Goal: Task Accomplishment & Management: Complete application form

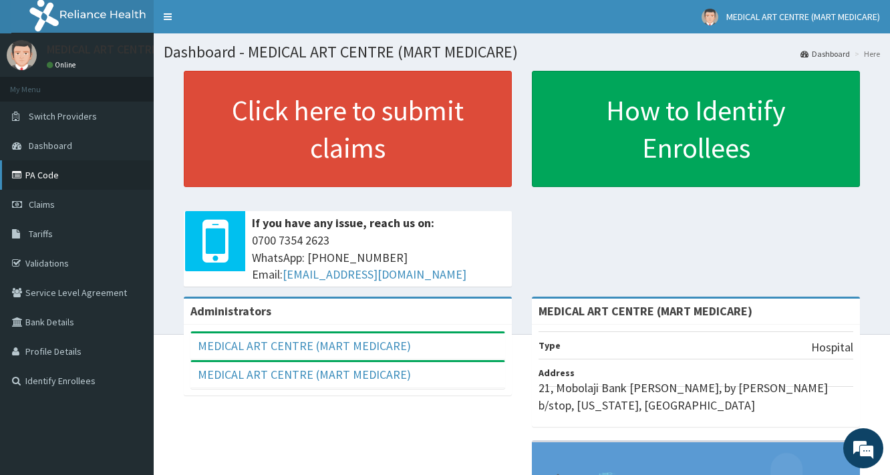
click at [55, 178] on link "PA Code" at bounding box center [77, 174] width 154 height 29
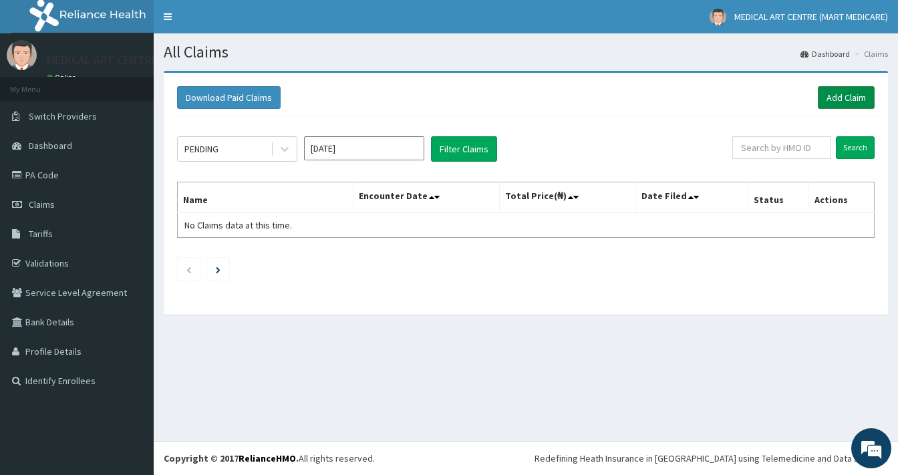
click at [832, 99] on link "Add Claim" at bounding box center [846, 97] width 57 height 23
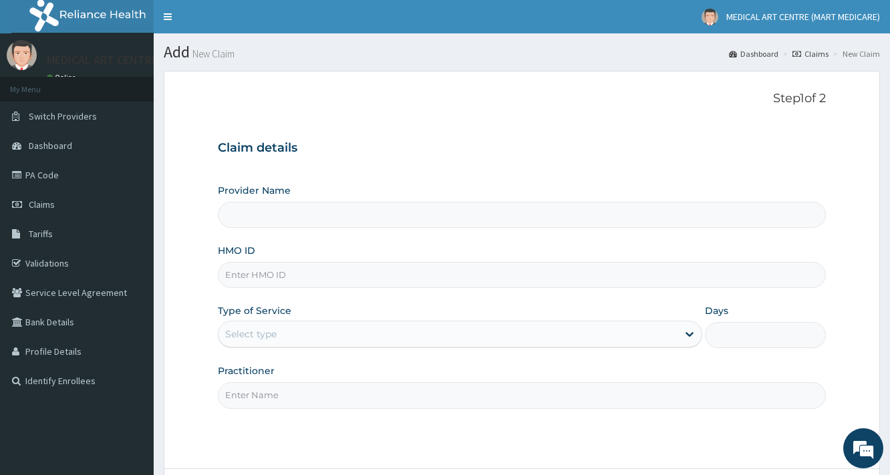
click at [311, 276] on input "HMO ID" at bounding box center [522, 275] width 608 height 26
type input "MEDICAL ART CENTRE (MART MEDICARE)"
type input "SVR/10039/B"
click at [310, 337] on div "Select type" at bounding box center [448, 333] width 458 height 21
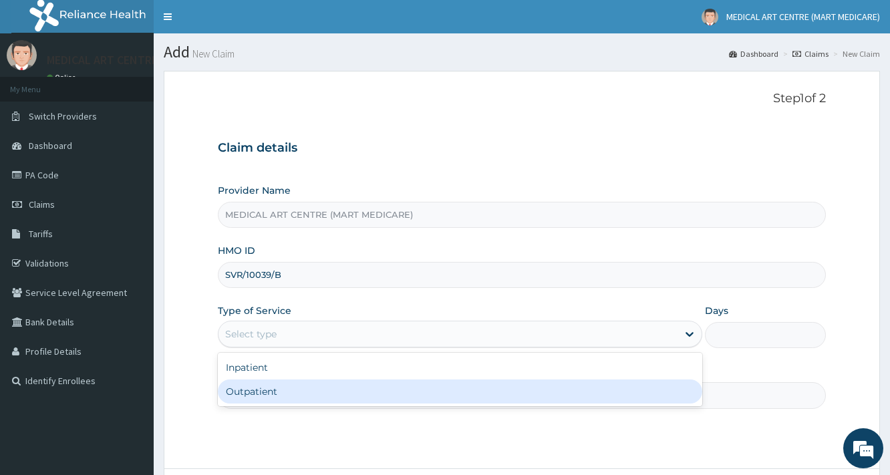
click at [312, 388] on div "Outpatient" at bounding box center [460, 392] width 484 height 24
type input "1"
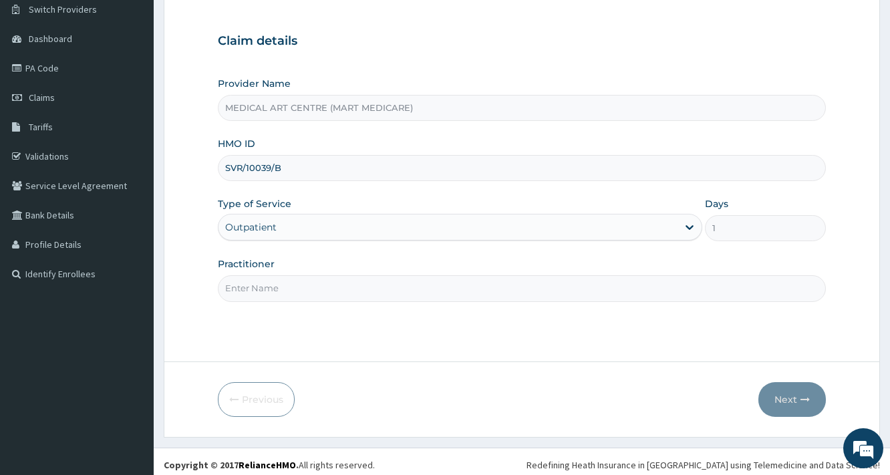
click at [342, 276] on input "Practitioner" at bounding box center [522, 288] width 608 height 26
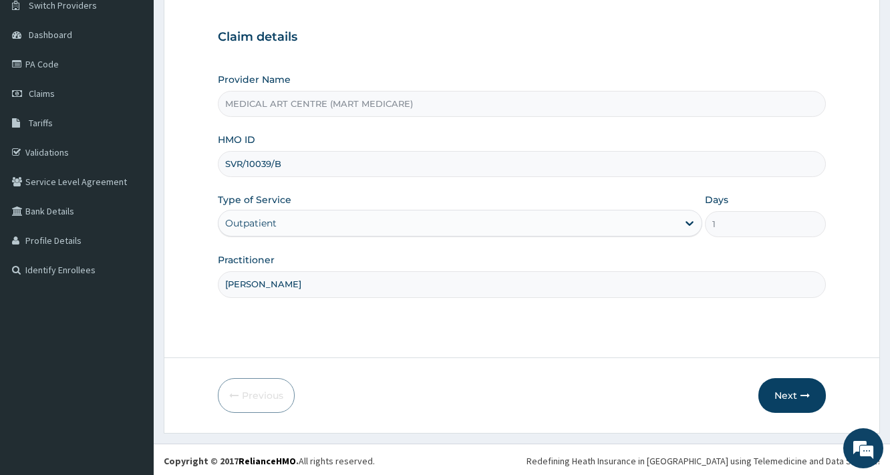
scroll to position [112, 0]
type input "[PERSON_NAME]"
click at [770, 395] on button "Next" at bounding box center [791, 394] width 67 height 35
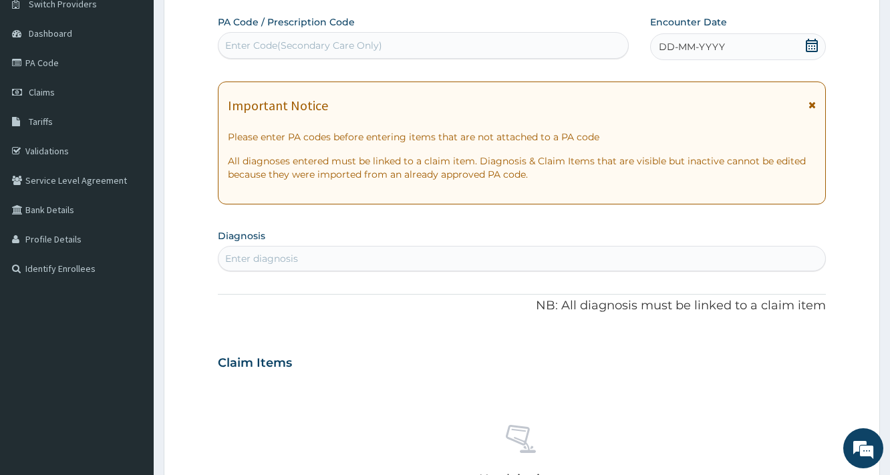
click at [374, 45] on div "Enter Code(Secondary Care Only)" at bounding box center [303, 45] width 157 height 13
paste input "PA/EEC557"
type input "PA/EEC557"
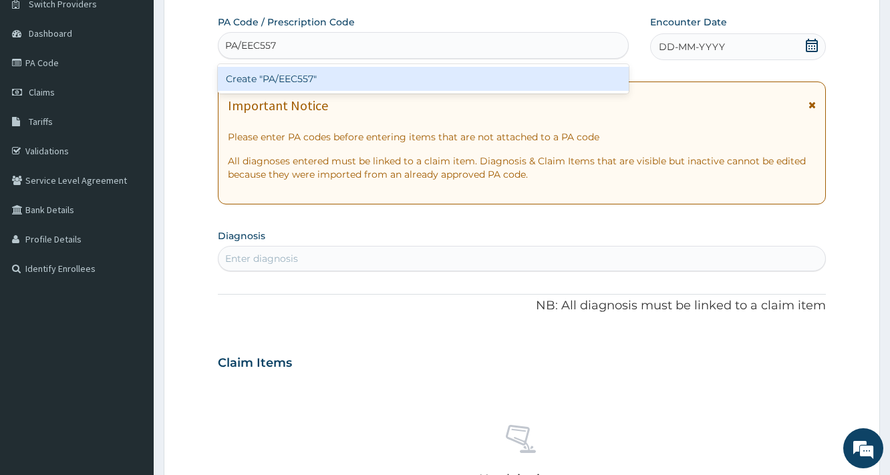
click at [300, 74] on div "Create "PA/EEC557"" at bounding box center [423, 79] width 410 height 24
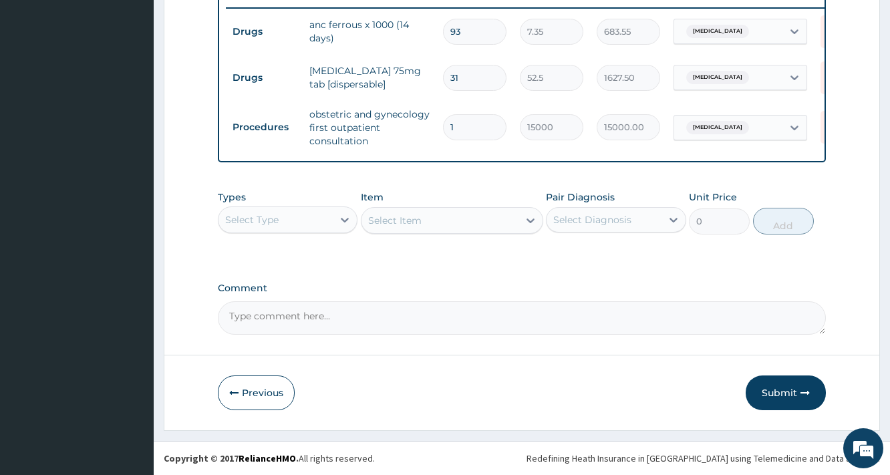
scroll to position [530, 0]
click at [331, 321] on textarea "Comment" at bounding box center [522, 317] width 608 height 33
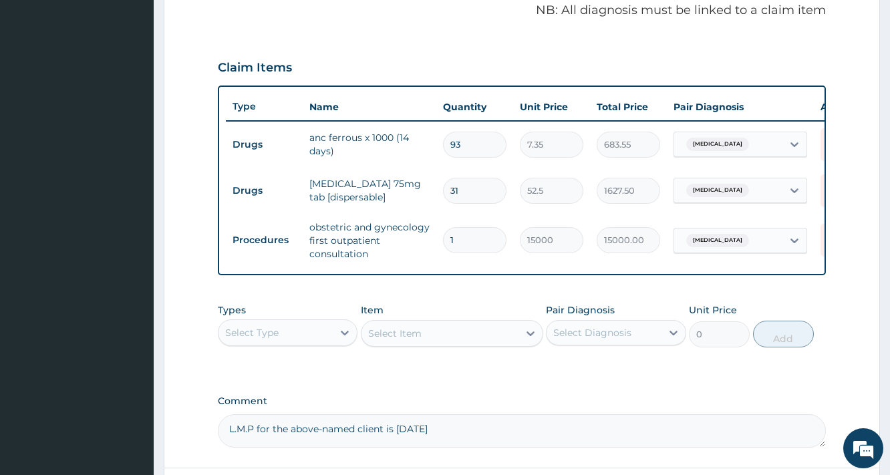
scroll to position [423, 0]
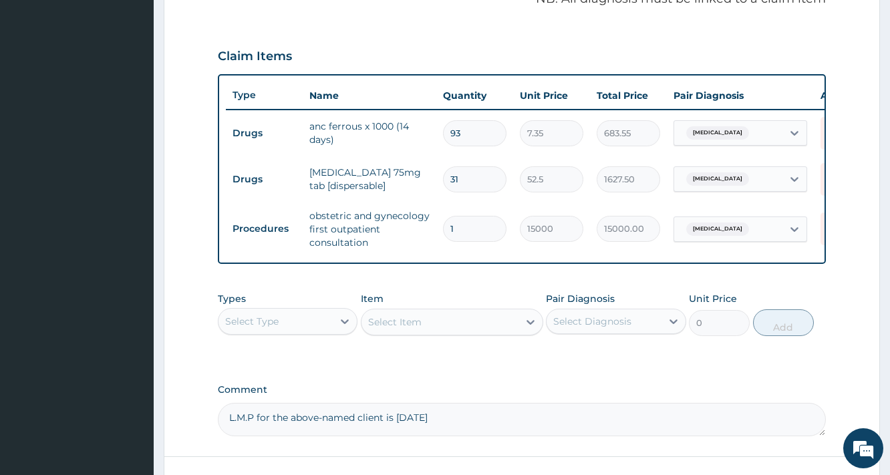
type textarea "L.M.P for the above-named client is [DATE]"
click at [255, 325] on div "Select Type" at bounding box center [251, 321] width 53 height 13
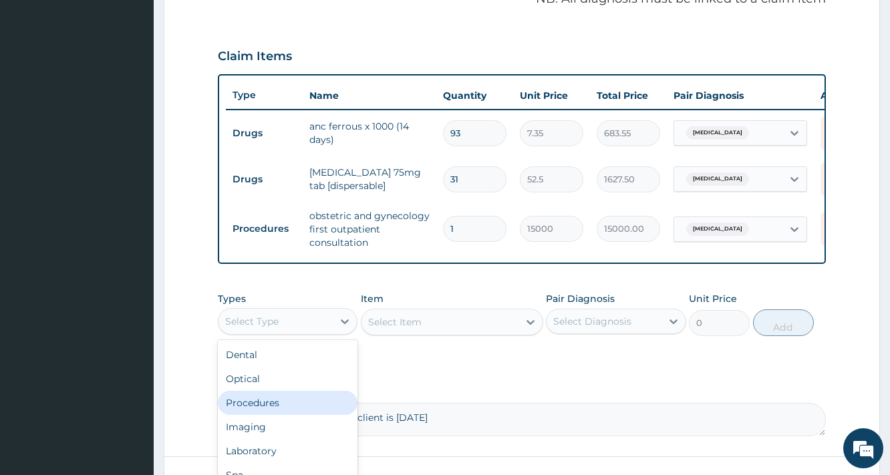
click at [293, 414] on div "Procedures" at bounding box center [288, 403] width 140 height 24
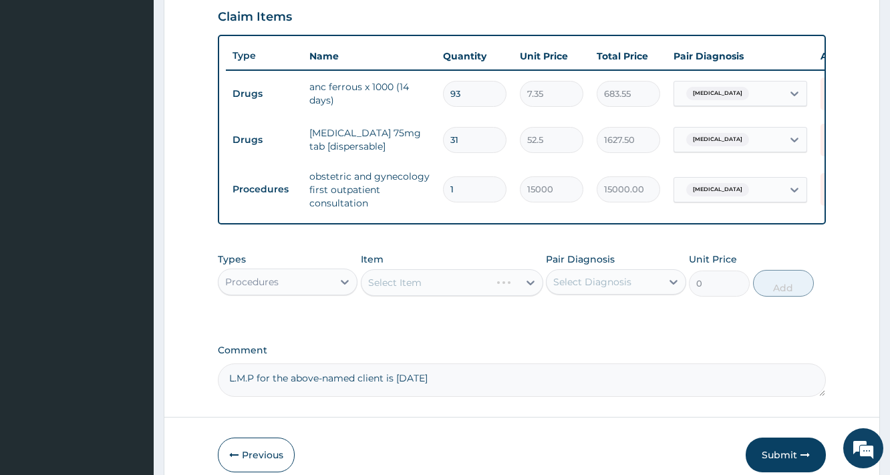
scroll to position [530, 0]
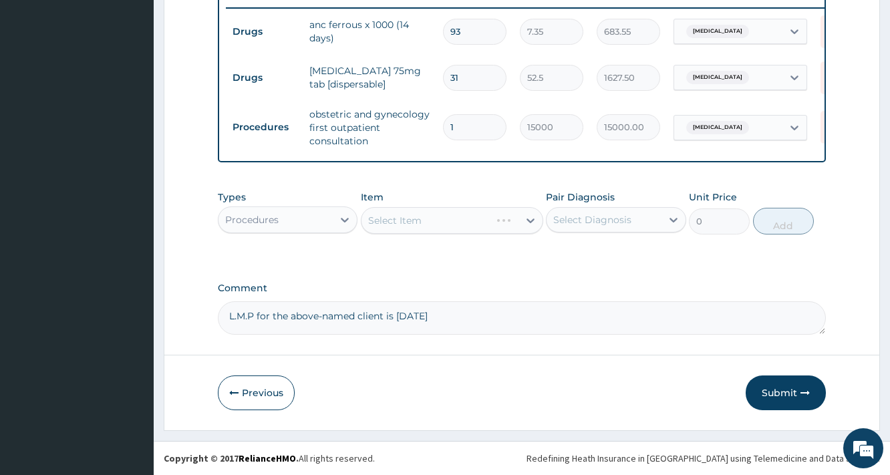
click at [406, 217] on div "Select Item" at bounding box center [452, 220] width 182 height 27
click at [398, 222] on div "Select Item" at bounding box center [452, 220] width 182 height 27
click at [401, 217] on div "Select Item" at bounding box center [394, 220] width 53 height 13
click at [398, 217] on div "Select Item" at bounding box center [394, 220] width 53 height 13
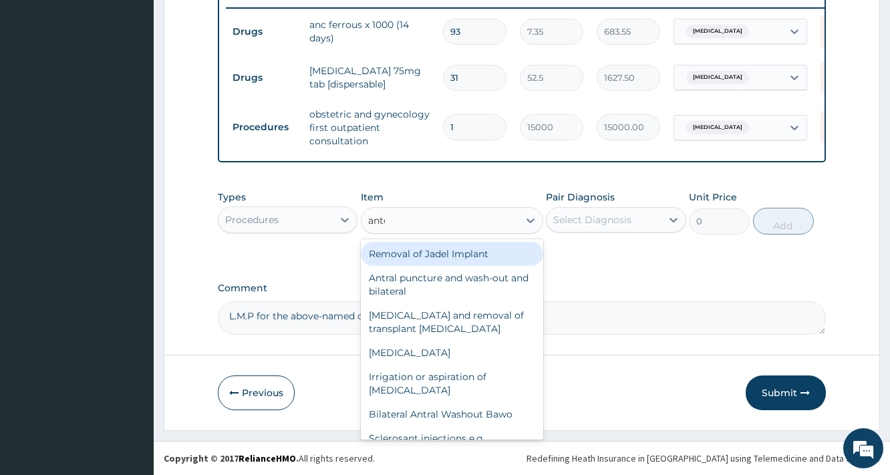
type input "antenat"
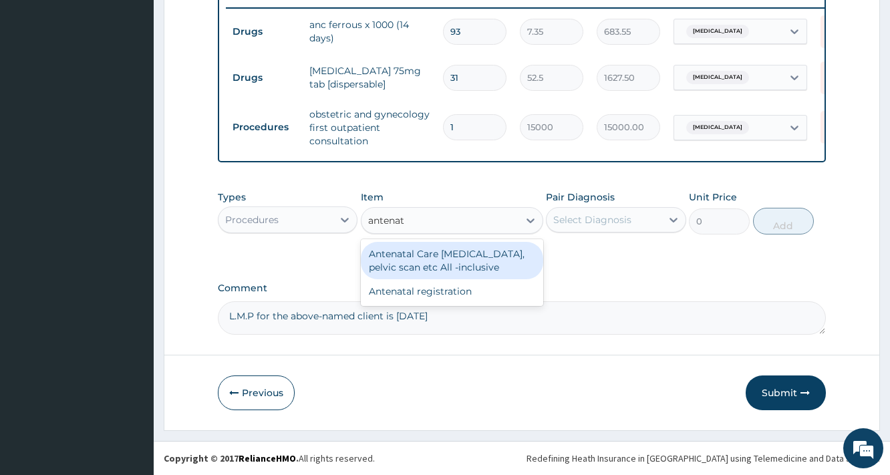
click at [451, 263] on div "Antenatal Care [MEDICAL_DATA], pelvic scan etc All -inclusive" at bounding box center [452, 260] width 182 height 37
type input "100000"
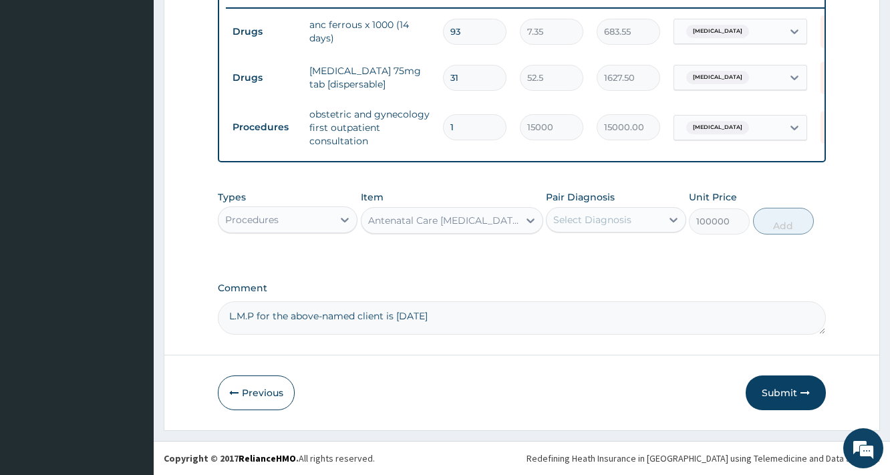
click at [627, 223] on div "Select Diagnosis" at bounding box center [592, 219] width 78 height 13
click at [619, 250] on label "[MEDICAL_DATA]" at bounding box center [609, 252] width 83 height 13
checkbox input "true"
click at [503, 315] on textarea "L.M.P for the above-named client is [DATE]" at bounding box center [522, 317] width 608 height 33
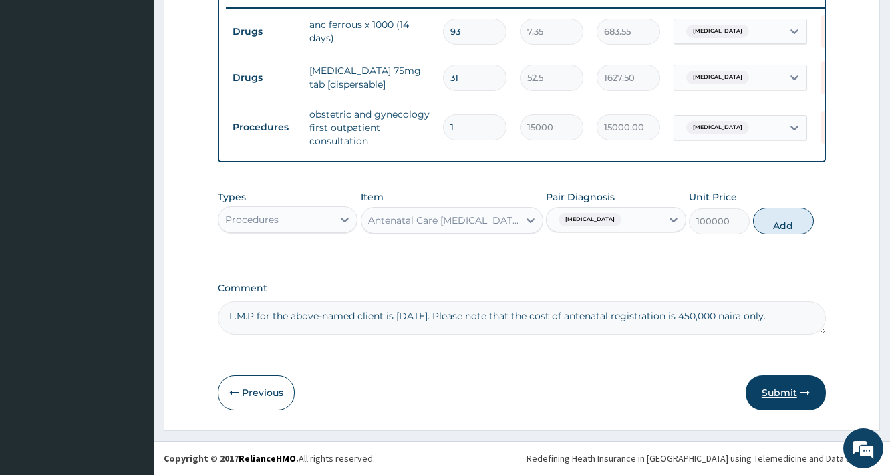
type textarea "L.M.P for the above-named client is [DATE]. Please note that the cost of antena…"
click at [803, 392] on icon "button" at bounding box center [805, 392] width 9 height 9
